Goal: Task Accomplishment & Management: Manage account settings

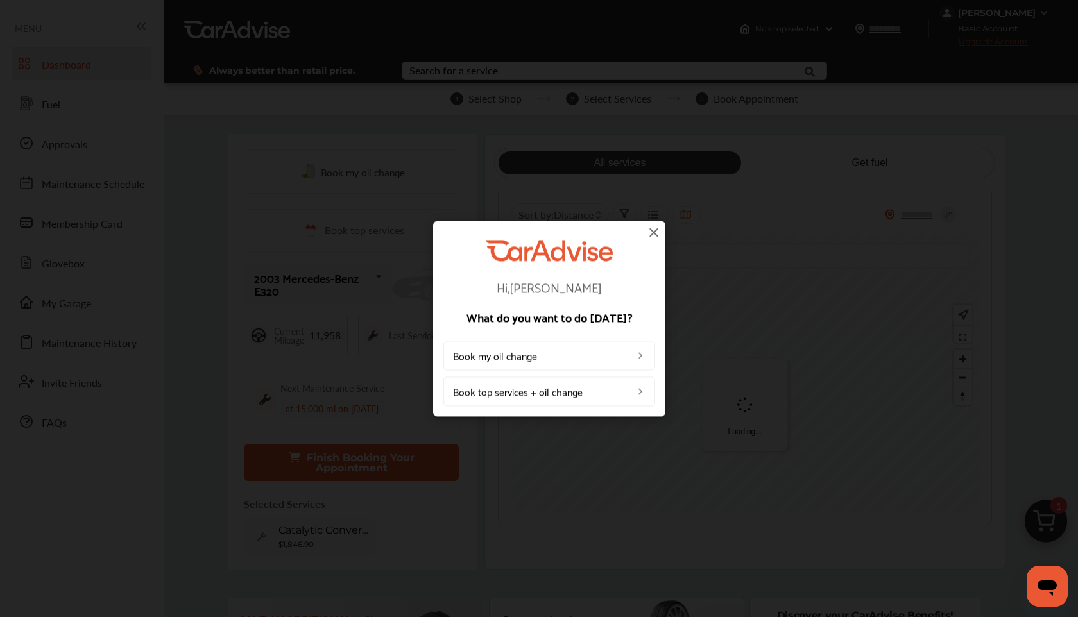
click at [653, 229] on img at bounding box center [653, 232] width 15 height 15
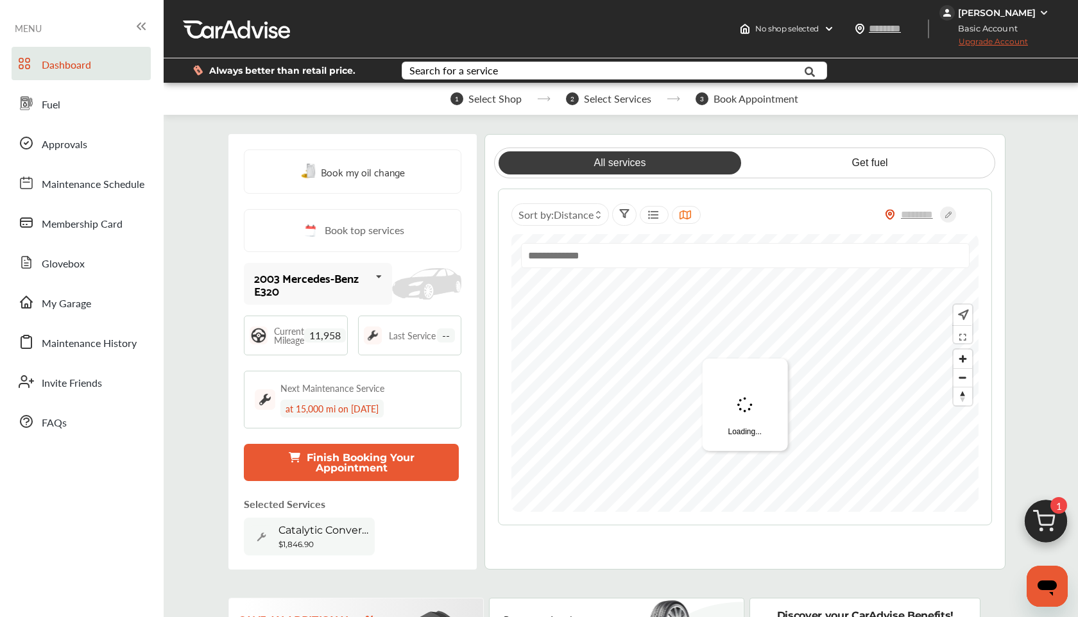
click at [982, 11] on div "[PERSON_NAME]" at bounding box center [997, 13] width 78 height 12
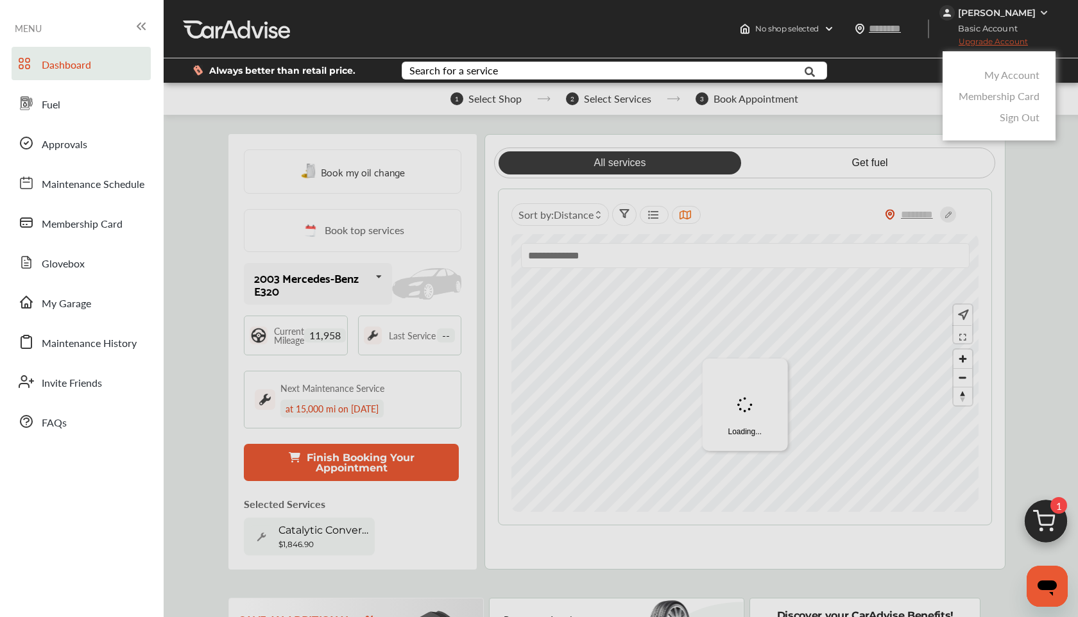
click at [977, 71] on div "My Account" at bounding box center [999, 74] width 87 height 21
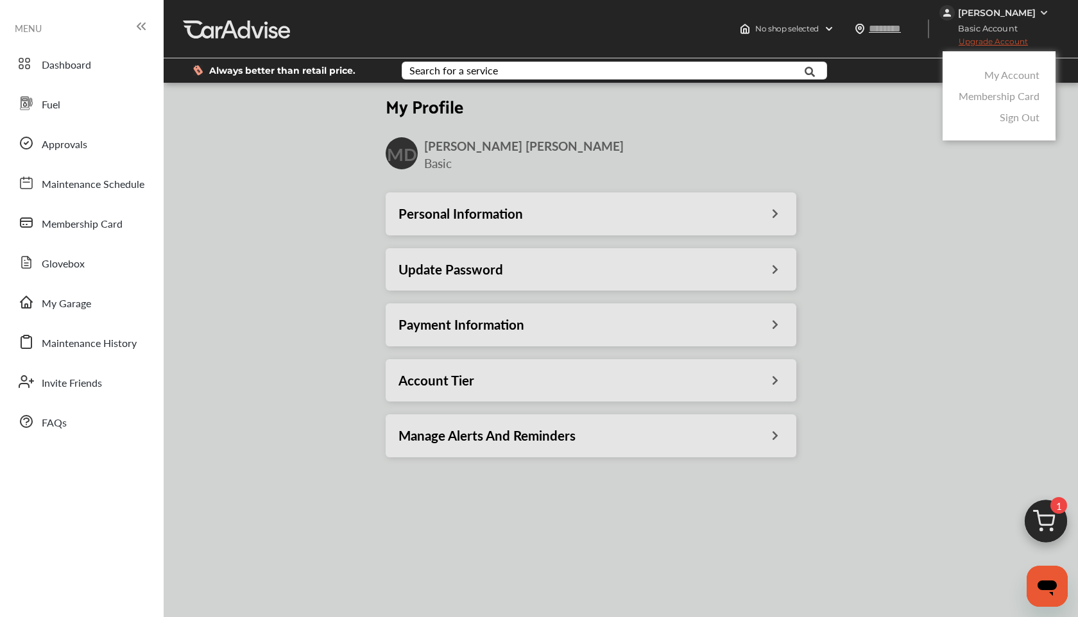
click at [1001, 71] on link "My Account" at bounding box center [1012, 74] width 55 height 15
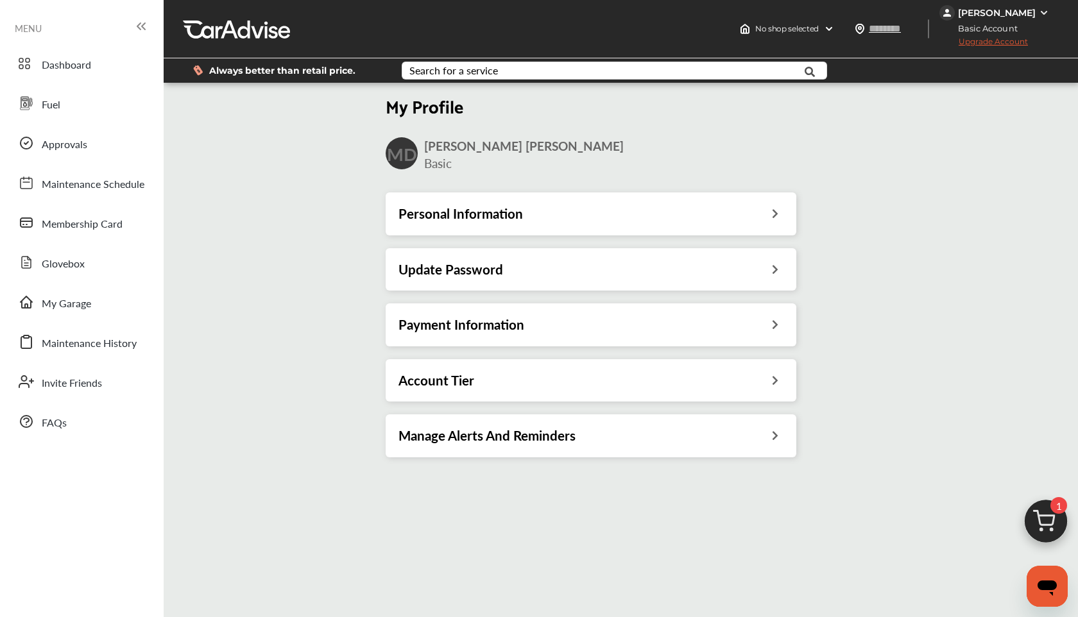
click at [580, 319] on div "Payment Information" at bounding box center [591, 324] width 385 height 17
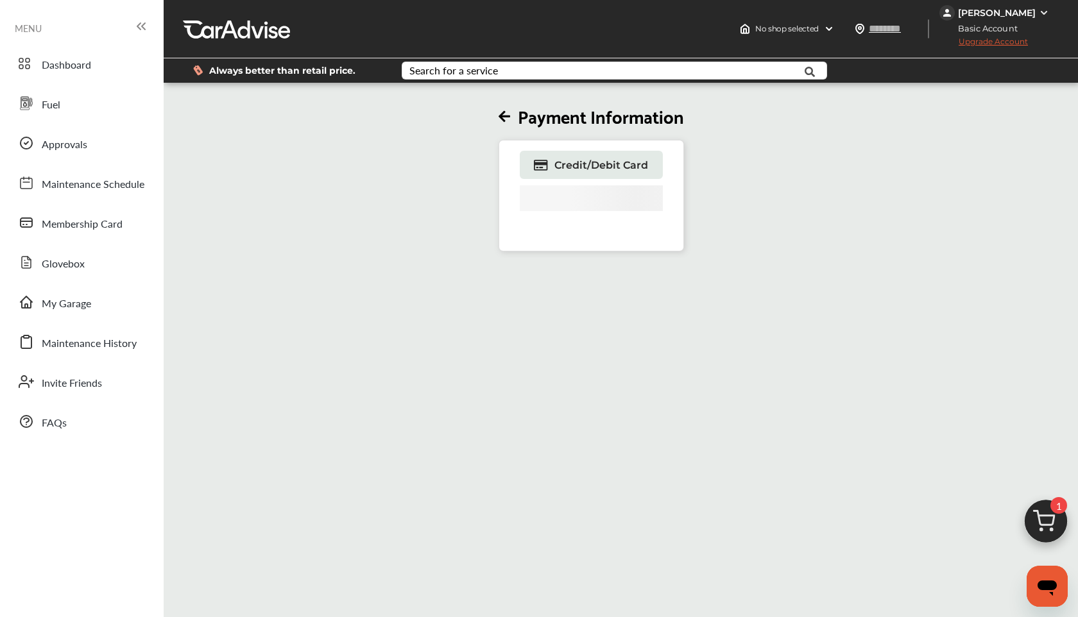
click at [501, 116] on icon at bounding box center [505, 116] width 12 height 13
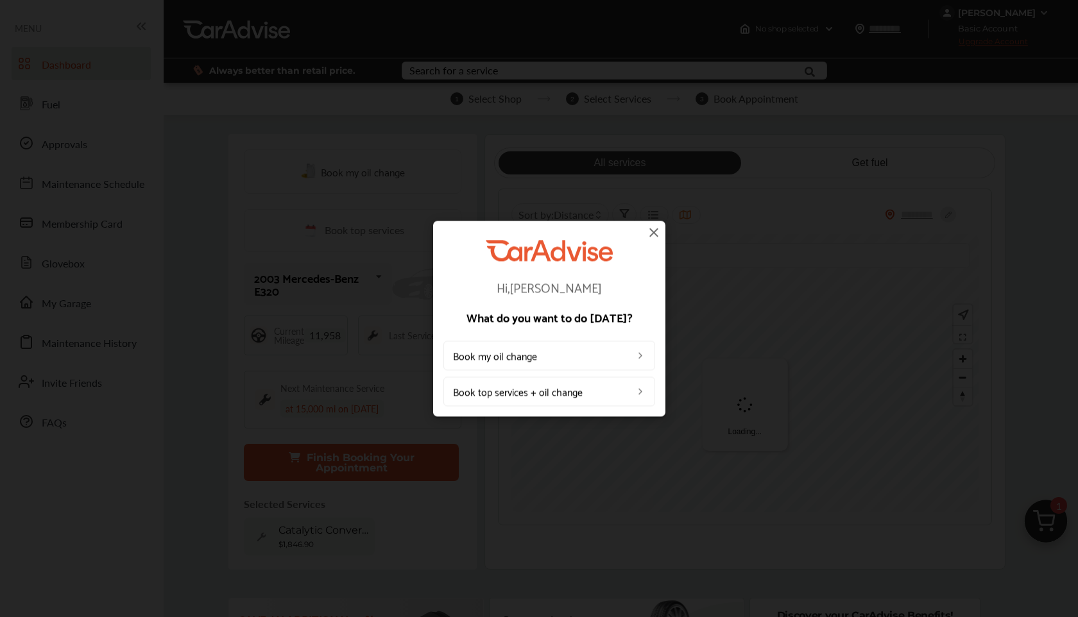
click at [659, 234] on img at bounding box center [653, 232] width 15 height 15
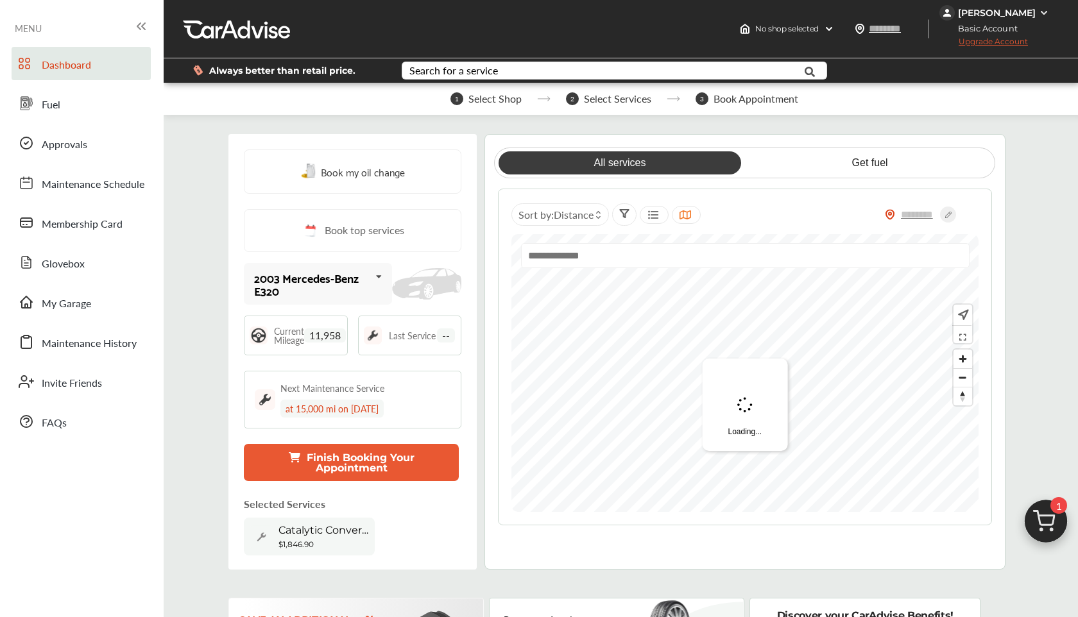
click at [648, 234] on div "Sort by : Distance Loading..." at bounding box center [745, 357] width 494 height 337
click at [72, 111] on link "Fuel" at bounding box center [81, 103] width 139 height 33
